Goal: Task Accomplishment & Management: Manage account settings

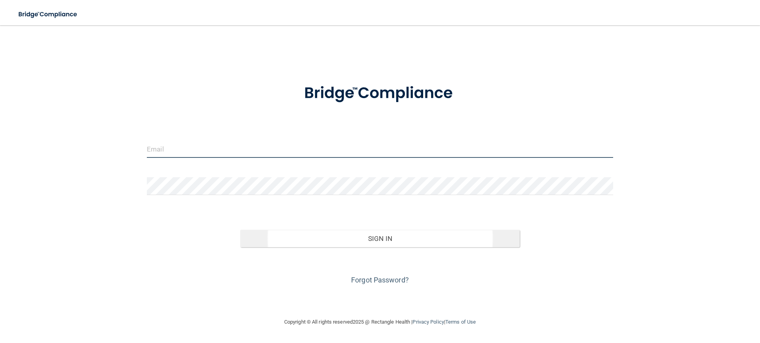
type input "[EMAIL_ADDRESS][DOMAIN_NAME]"
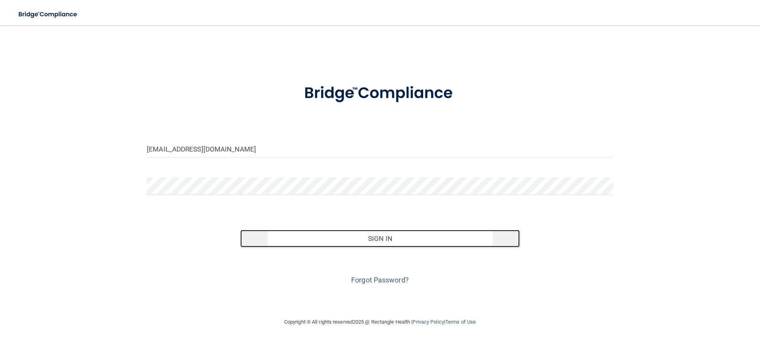
click at [360, 239] on button "Sign In" at bounding box center [380, 238] width 280 height 17
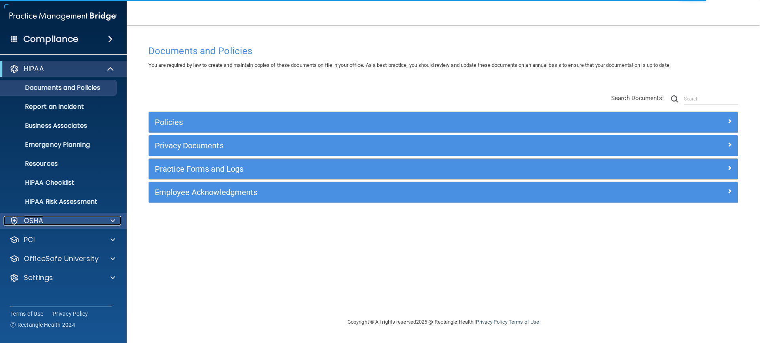
click at [89, 221] on div "OSHA" at bounding box center [53, 221] width 98 height 10
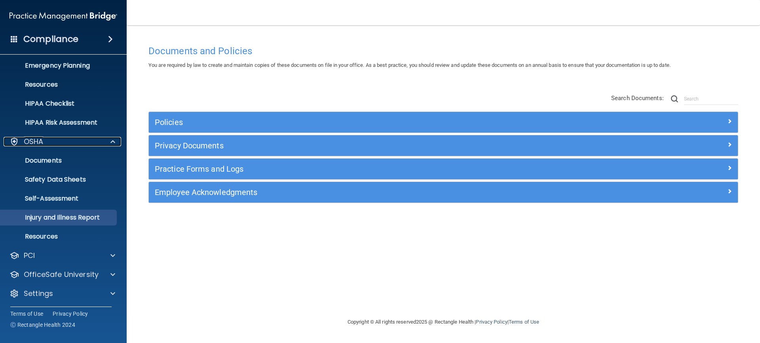
scroll to position [80, 0]
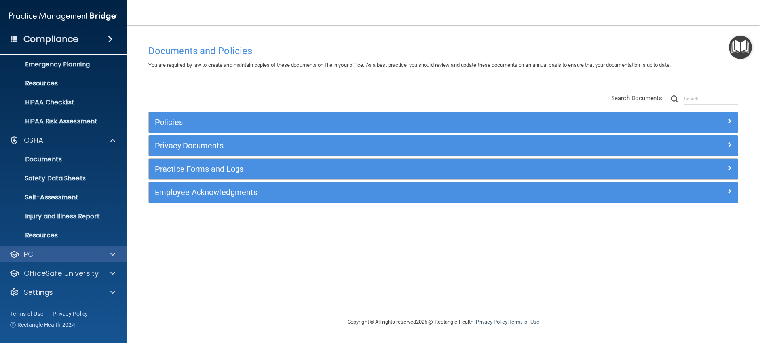
click at [90, 249] on div "PCI" at bounding box center [63, 255] width 127 height 16
click at [111, 251] on span at bounding box center [112, 255] width 5 height 10
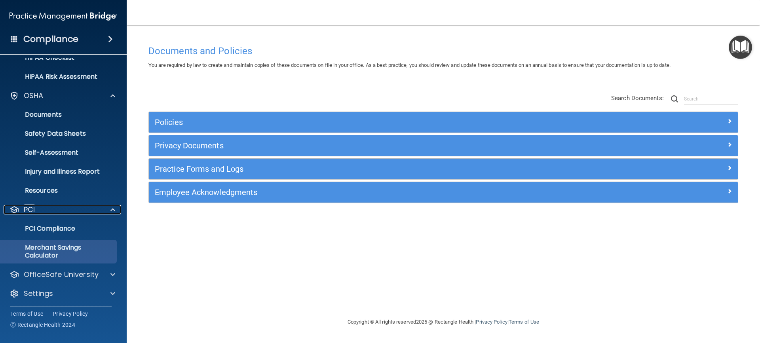
scroll to position [126, 0]
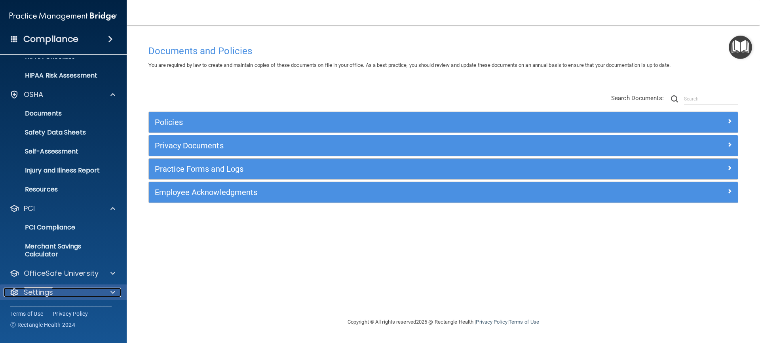
click at [95, 289] on div "Settings" at bounding box center [53, 293] width 98 height 10
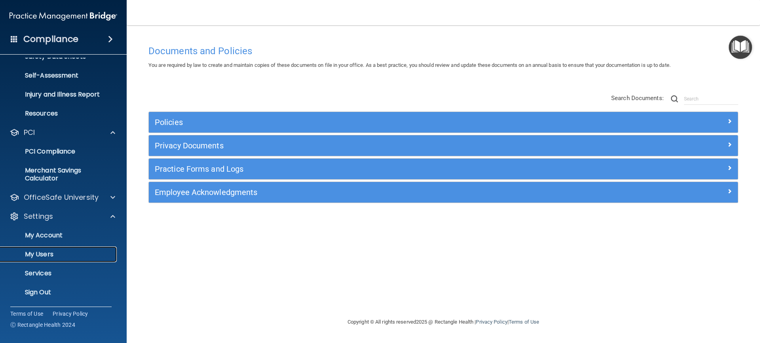
click at [75, 253] on p "My Users" at bounding box center [59, 255] width 108 height 8
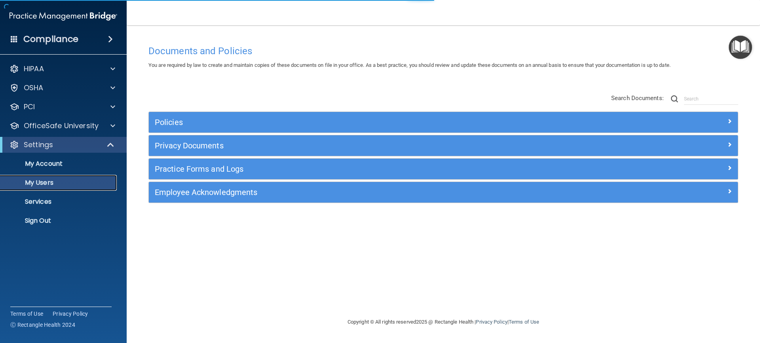
select select "20"
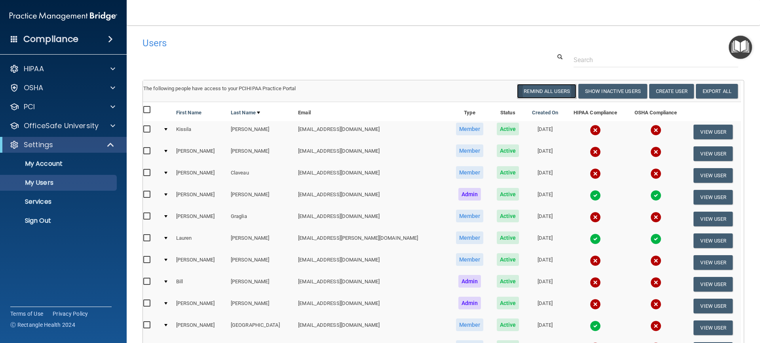
click at [524, 91] on button "Remind All Users" at bounding box center [546, 91] width 59 height 15
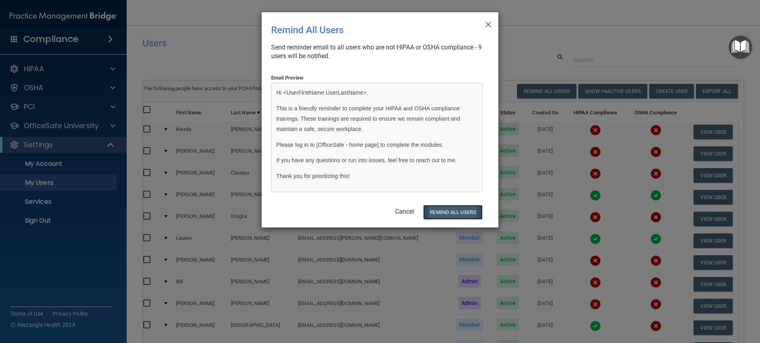
click at [446, 210] on button "REMIND ALL USERS" at bounding box center [452, 212] width 59 height 15
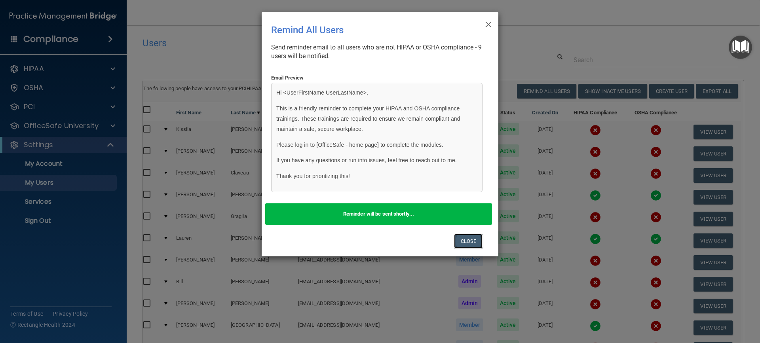
click at [460, 241] on button "Close" at bounding box center [468, 241] width 29 height 15
